Goal: Task Accomplishment & Management: Manage account settings

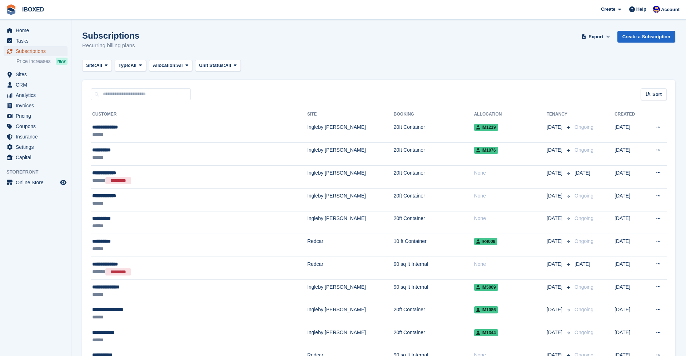
click at [40, 53] on span "Subscriptions" at bounding box center [37, 51] width 43 height 10
click at [139, 95] on input "text" at bounding box center [141, 94] width 100 height 12
type input "*****"
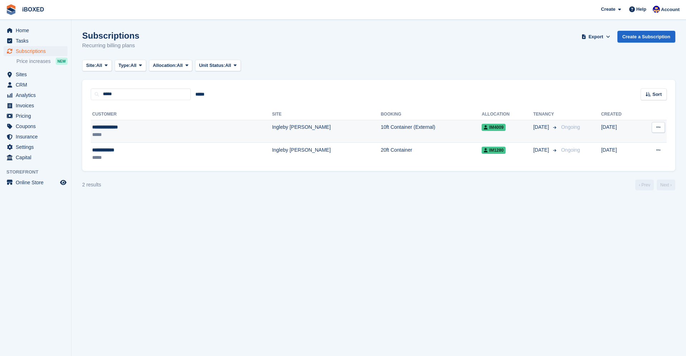
click at [161, 137] on div "*****" at bounding box center [140, 135] width 96 height 8
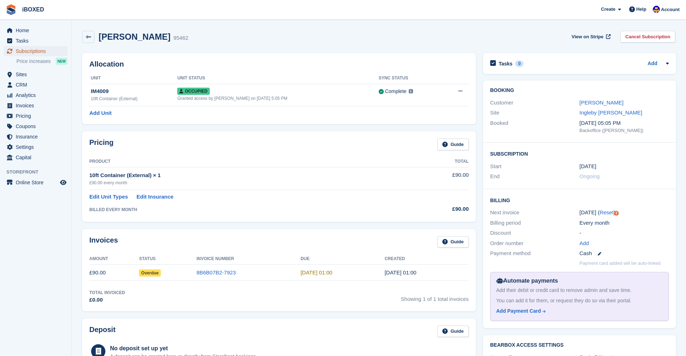
click at [21, 54] on span "Subscriptions" at bounding box center [37, 51] width 43 height 10
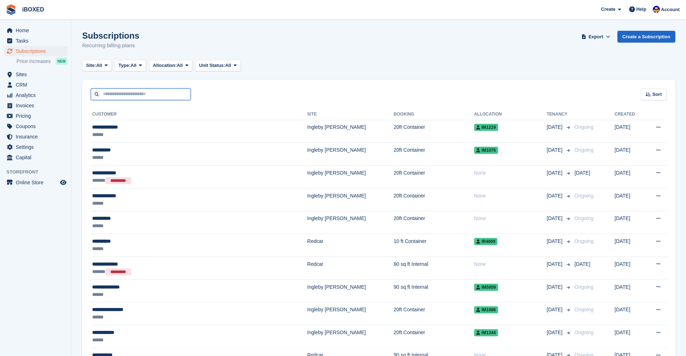
click at [162, 95] on input "text" at bounding box center [141, 94] width 100 height 12
type input "***"
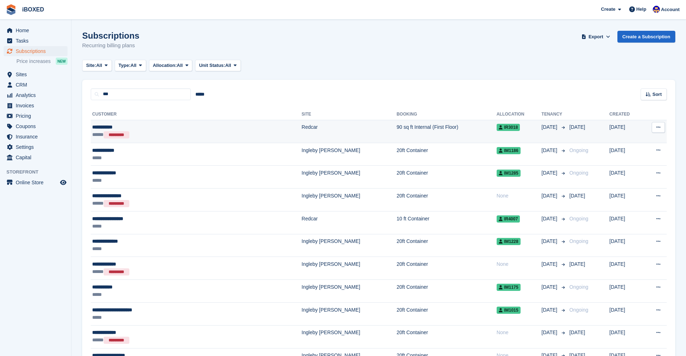
click at [169, 129] on div "**********" at bounding box center [156, 127] width 129 height 8
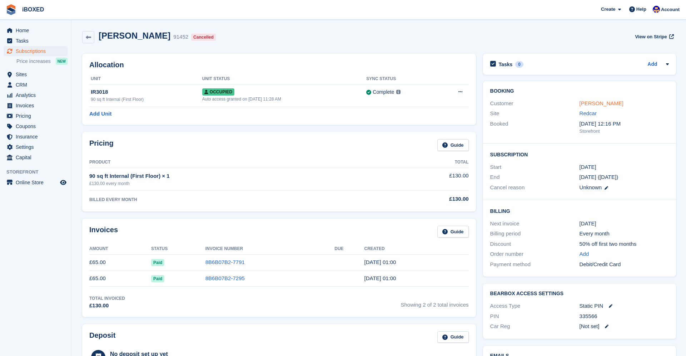
click at [600, 102] on link "Josef Petik" at bounding box center [602, 103] width 44 height 6
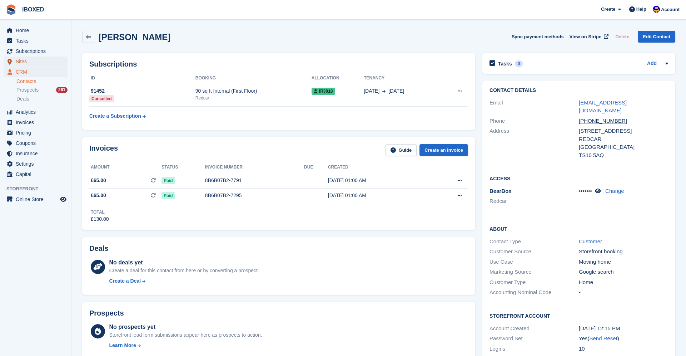
click at [26, 60] on span "Sites" at bounding box center [37, 61] width 43 height 10
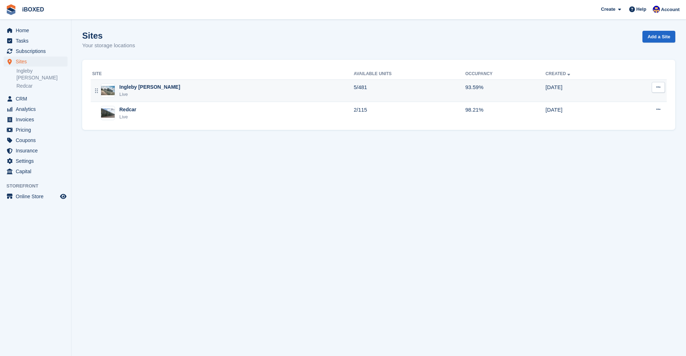
click at [172, 89] on div "Ingleby Barwick Live" at bounding box center [223, 90] width 262 height 15
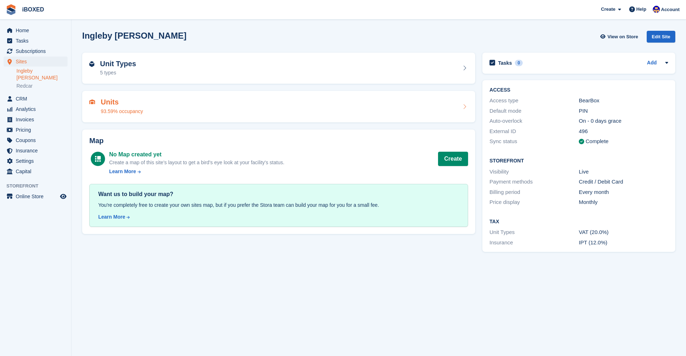
click at [154, 101] on div "Units 93.59% occupancy" at bounding box center [278, 106] width 379 height 17
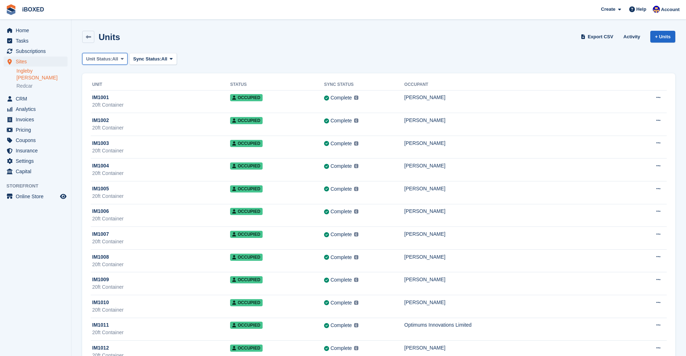
click at [111, 60] on span "Unit Status:" at bounding box center [99, 58] width 26 height 7
click at [112, 86] on link "Available" at bounding box center [116, 88] width 62 height 13
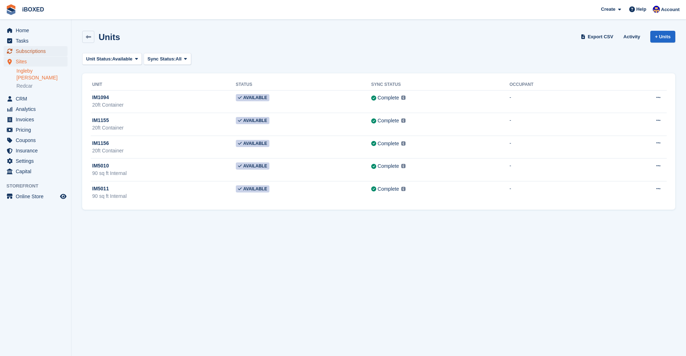
click at [35, 51] on span "Subscriptions" at bounding box center [37, 51] width 43 height 10
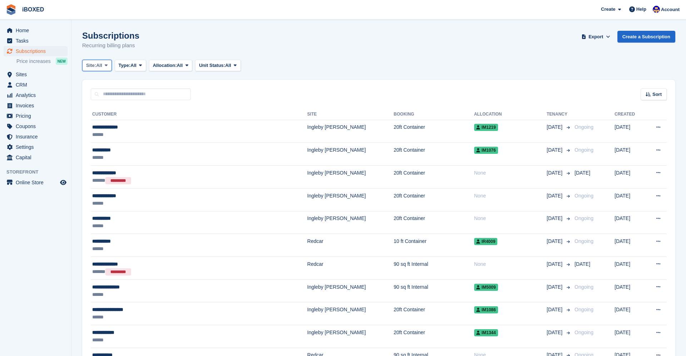
click at [107, 67] on span at bounding box center [106, 66] width 6 height 6
click at [116, 93] on link "Ingleby [PERSON_NAME]" at bounding box center [120, 95] width 71 height 13
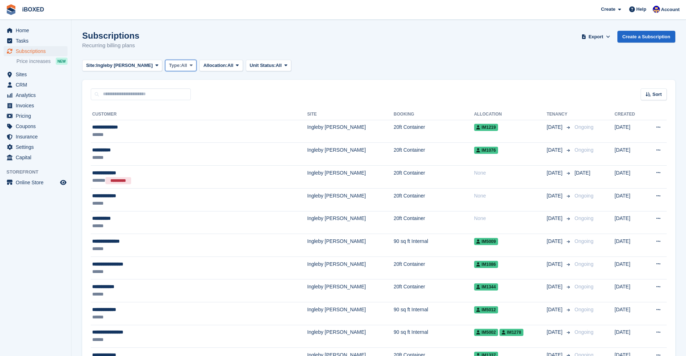
click at [169, 66] on span "Type:" at bounding box center [175, 65] width 12 height 7
click at [313, 87] on div "Sort Sort by Customer name Date created Move in date Move out date Created (old…" at bounding box center [378, 90] width 593 height 20
click at [28, 31] on span "Home" at bounding box center [37, 30] width 43 height 10
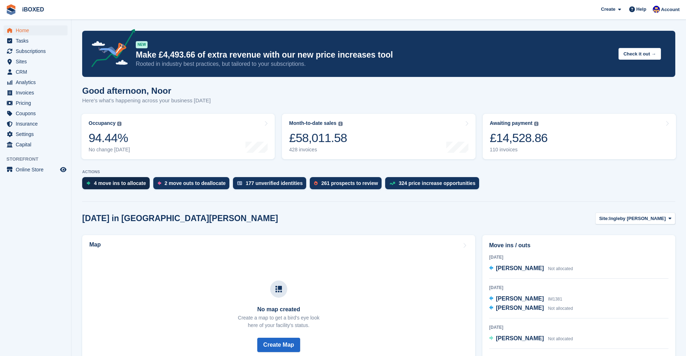
click at [125, 182] on div "4 move ins to allocate" at bounding box center [120, 183] width 52 height 6
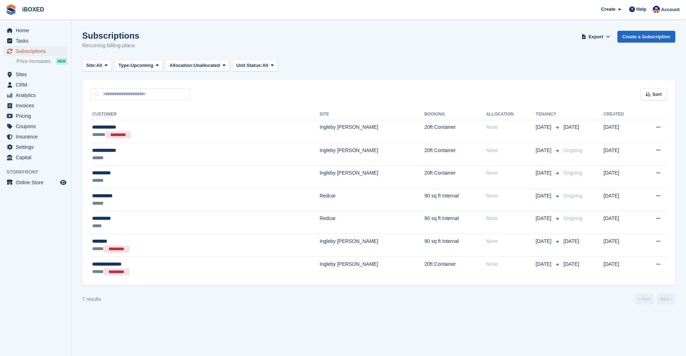
click at [29, 53] on span "Subscriptions" at bounding box center [37, 51] width 43 height 10
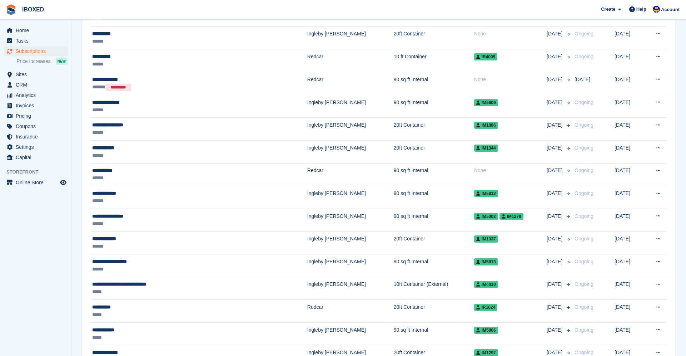
scroll to position [186, 0]
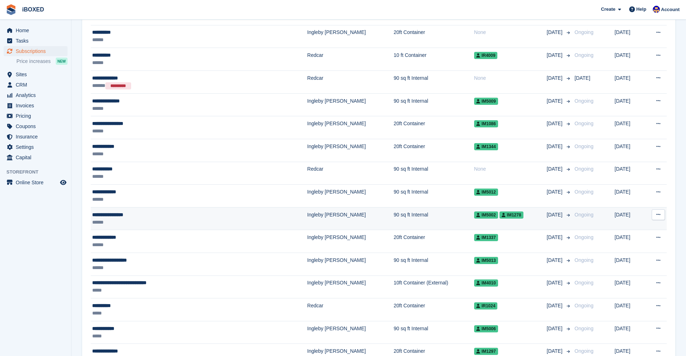
click at [307, 219] on td "Ingleby [PERSON_NAME]" at bounding box center [350, 218] width 86 height 23
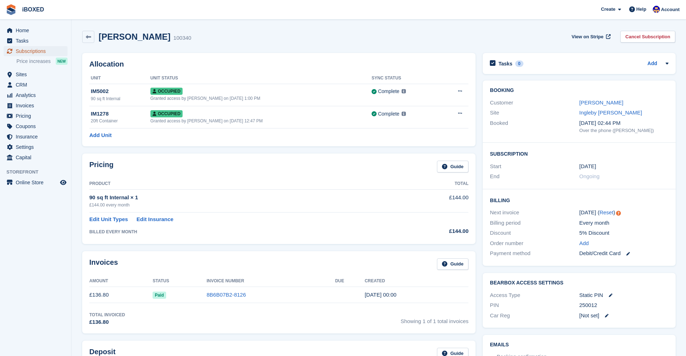
click at [40, 51] on span "Subscriptions" at bounding box center [37, 51] width 43 height 10
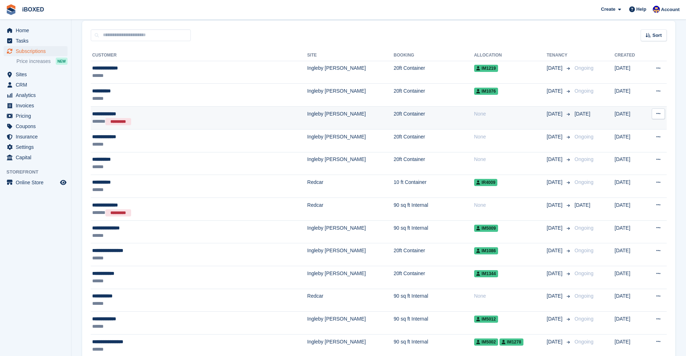
scroll to position [84, 0]
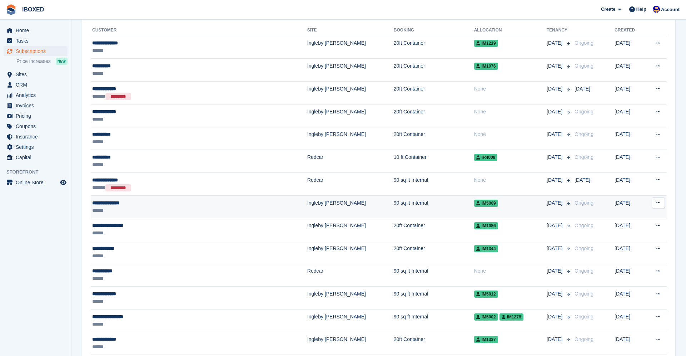
click at [127, 210] on div "******" at bounding box center [164, 211] width 145 height 8
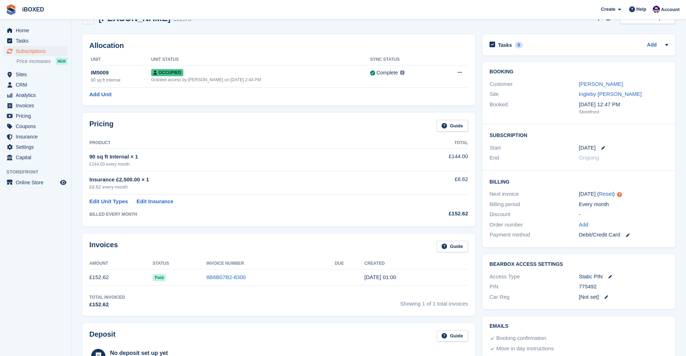
scroll to position [19, 0]
click at [49, 52] on span "Subscriptions" at bounding box center [37, 51] width 43 height 10
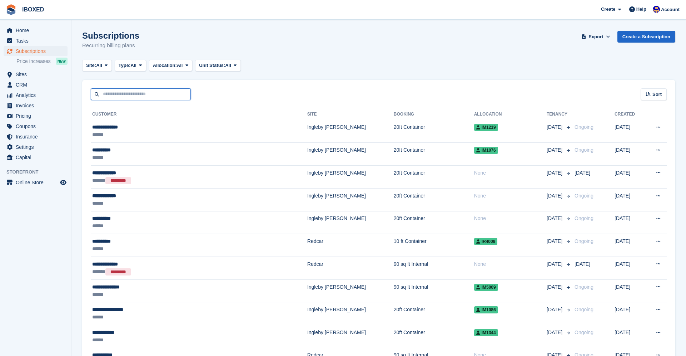
click at [175, 94] on input "text" at bounding box center [141, 94] width 100 height 12
type input "***"
